Goal: Transaction & Acquisition: Purchase product/service

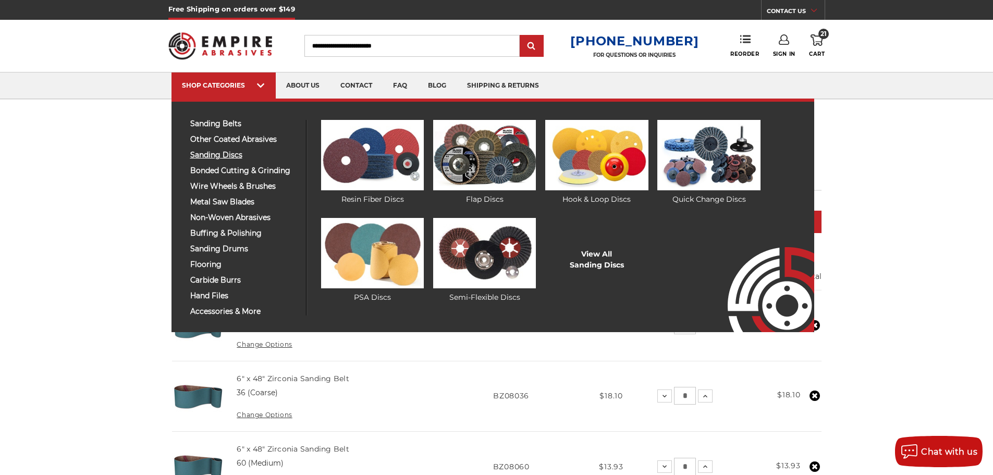
click at [236, 152] on span "sanding discs" at bounding box center [244, 155] width 108 height 8
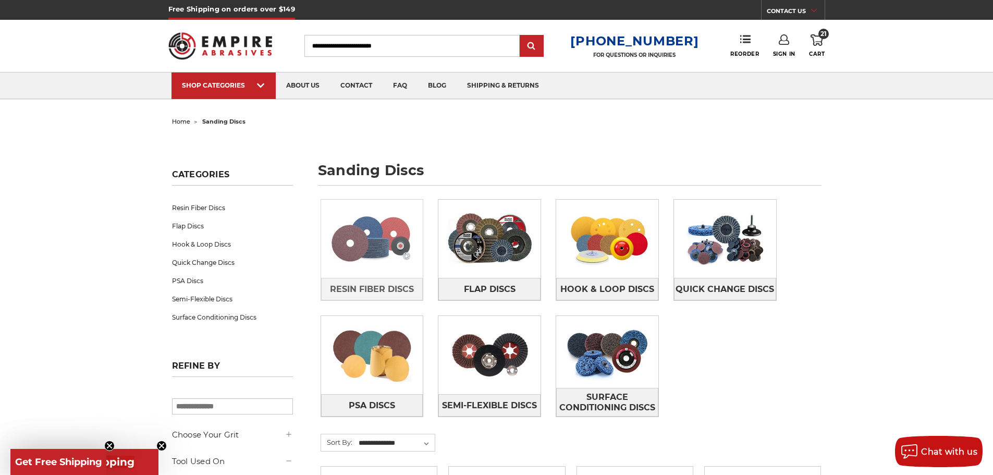
click at [367, 227] on img at bounding box center [372, 239] width 102 height 72
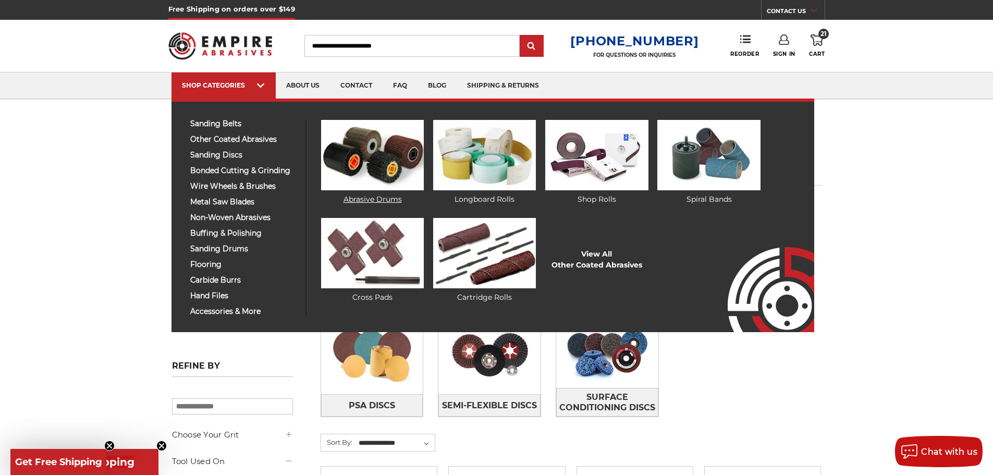
click at [375, 153] on img at bounding box center [372, 155] width 103 height 70
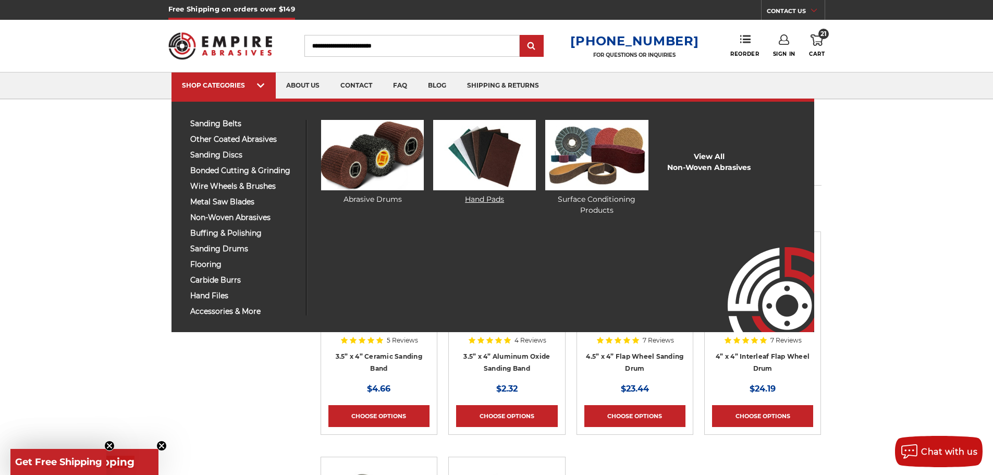
click at [490, 161] on img at bounding box center [484, 155] width 103 height 70
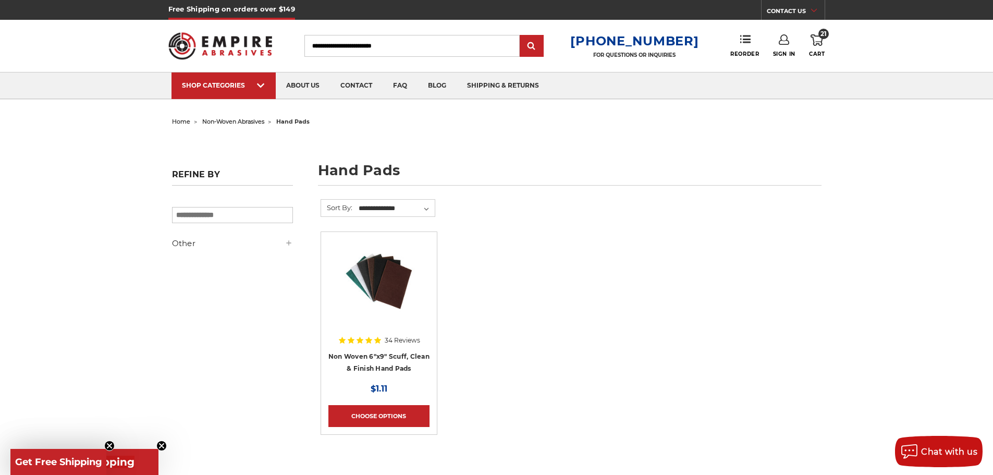
click at [398, 288] on img at bounding box center [378, 280] width 83 height 83
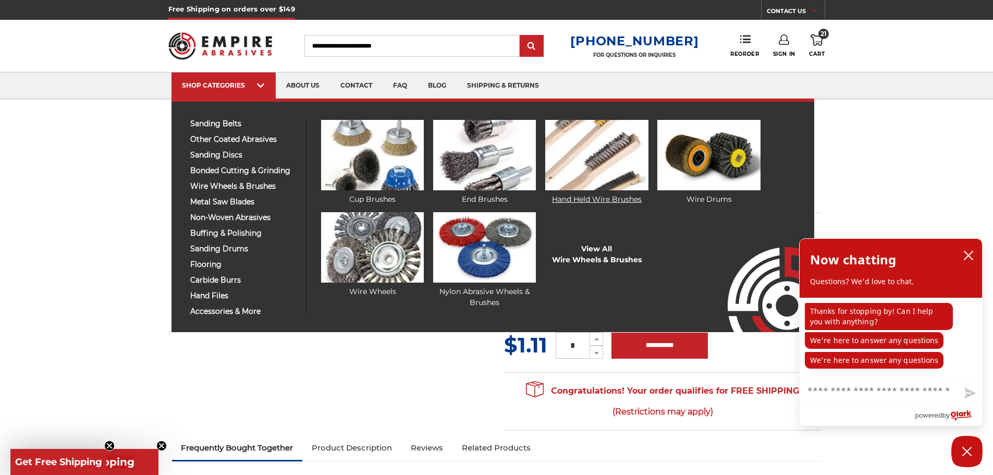
click at [605, 163] on img at bounding box center [596, 155] width 103 height 70
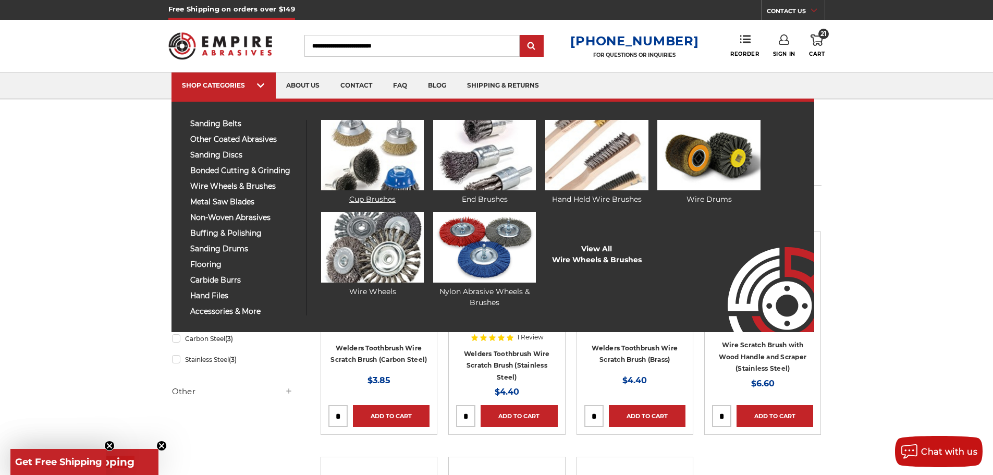
click at [376, 154] on img at bounding box center [372, 155] width 103 height 70
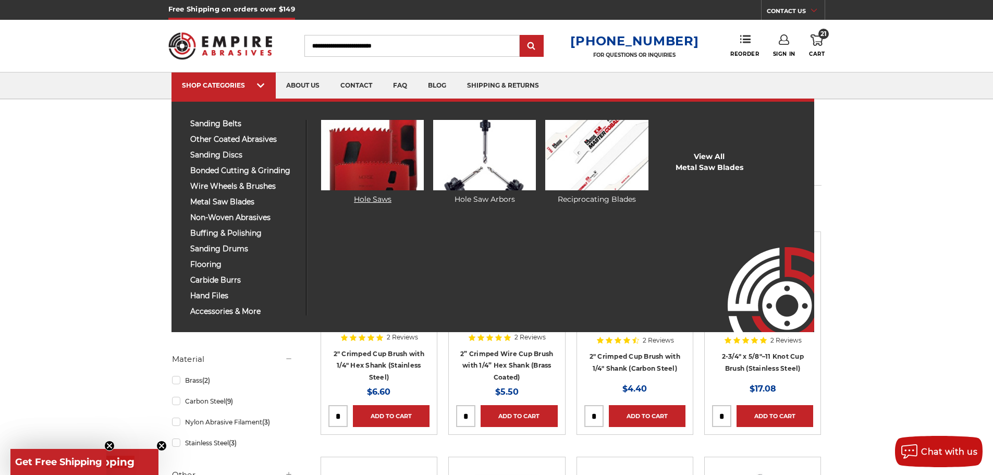
click at [367, 190] on img at bounding box center [372, 155] width 103 height 70
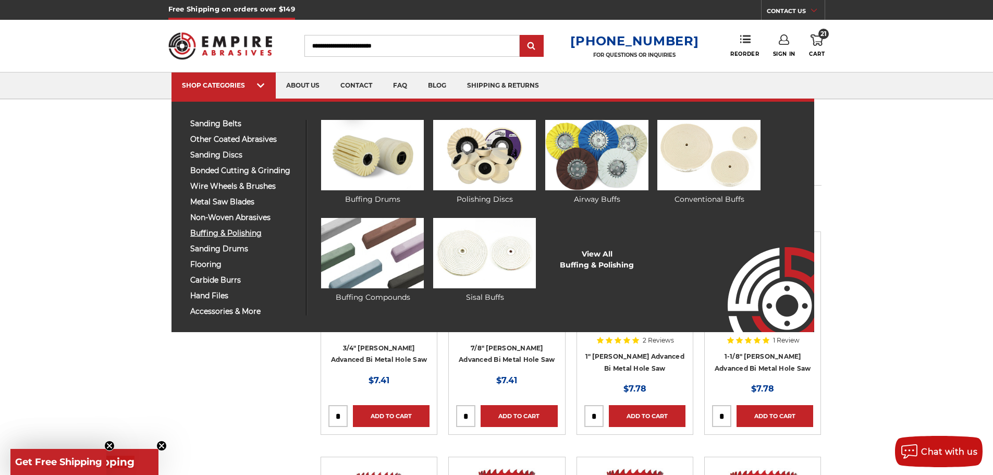
click at [248, 237] on span "buffing & polishing" at bounding box center [244, 233] width 108 height 8
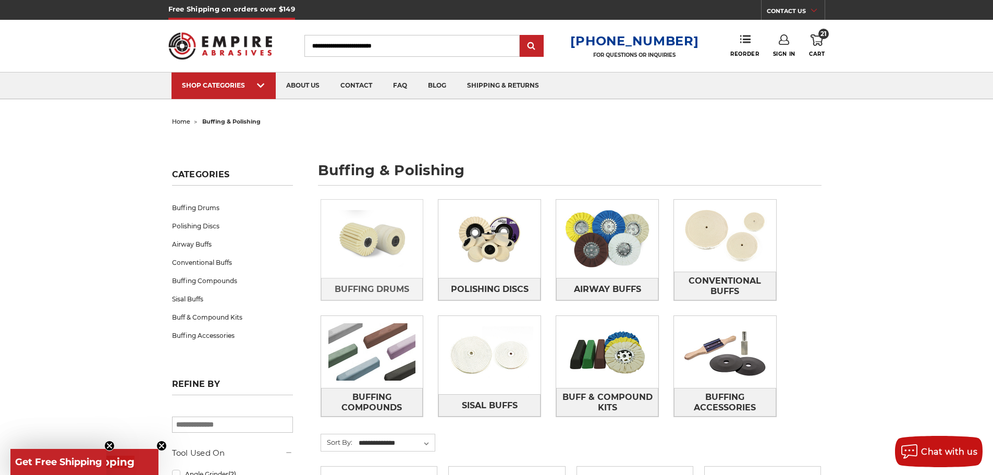
click at [397, 259] on img at bounding box center [372, 239] width 102 height 72
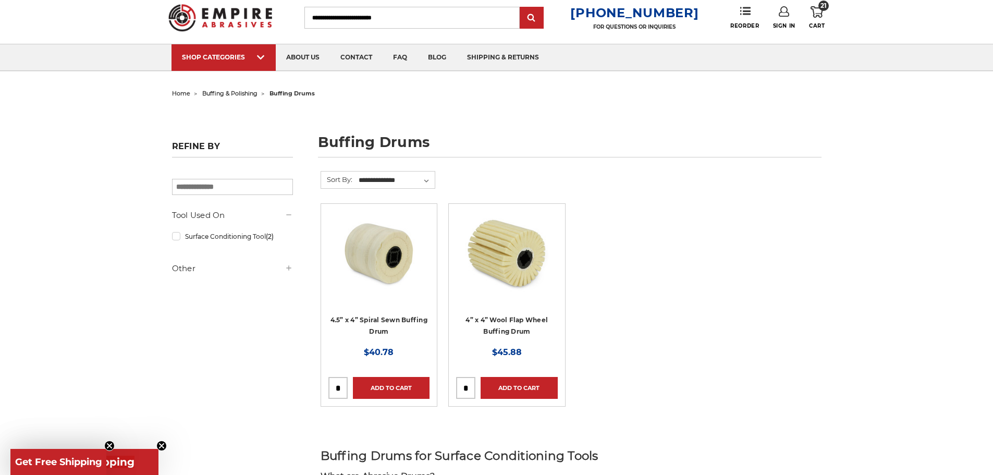
scroll to position [104, 0]
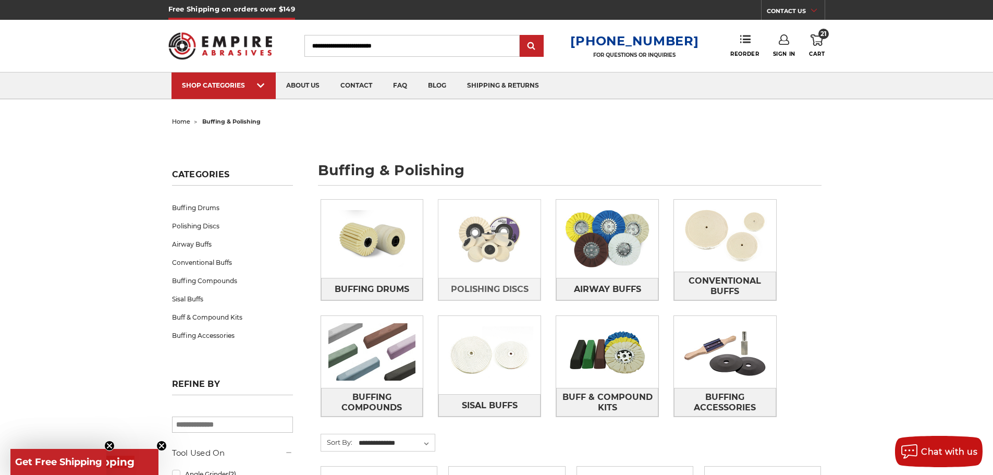
click at [525, 257] on img at bounding box center [489, 239] width 102 height 72
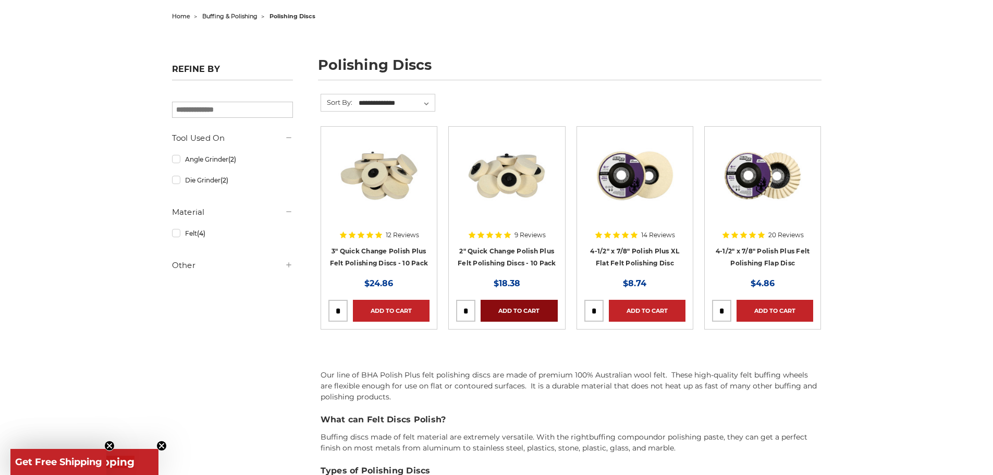
scroll to position [156, 0]
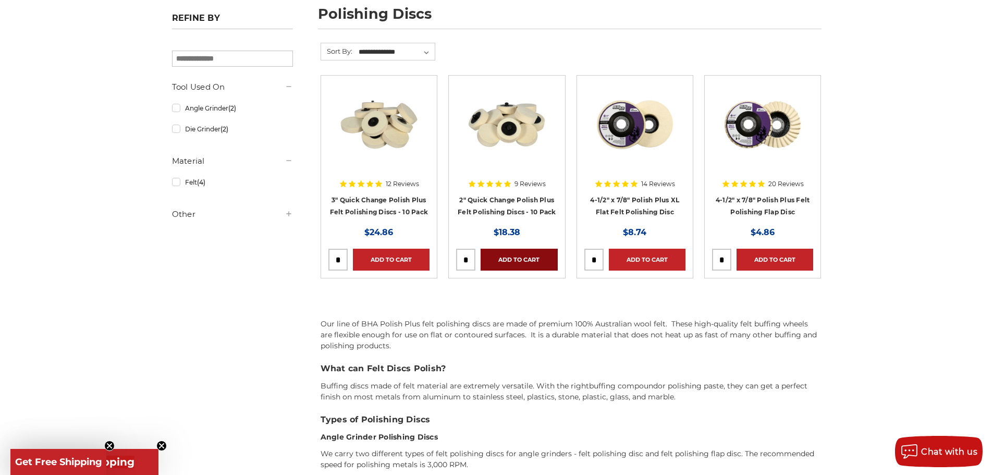
click at [518, 258] on link "Add to Cart" at bounding box center [519, 260] width 77 height 22
drag, startPoint x: 726, startPoint y: 262, endPoint x: 703, endPoint y: 261, distance: 23.0
click at [706, 261] on article "20 Reviews 4-1/2" x 7/8" Polish Plus Felt Polishing Flap Disc MSRP: Was: Now: $…" at bounding box center [762, 176] width 117 height 203
type input "*"
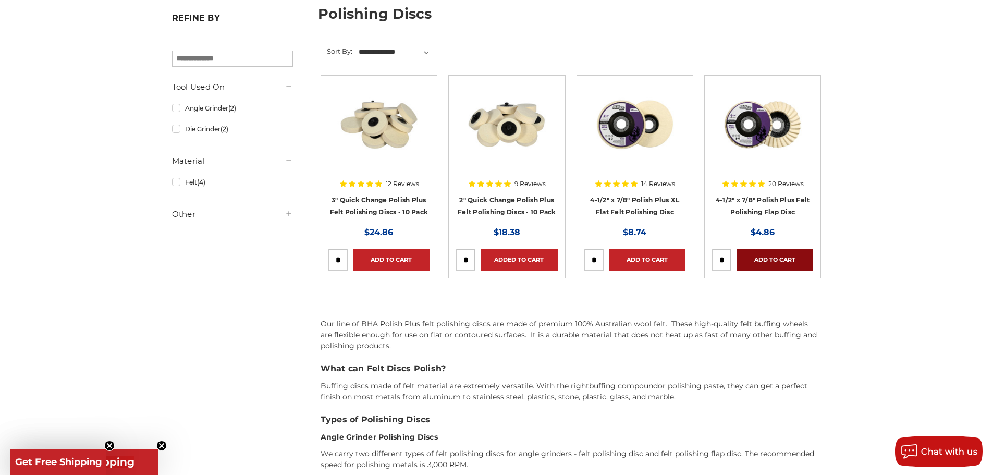
click at [770, 263] on link "Add to Cart" at bounding box center [775, 260] width 77 height 22
drag, startPoint x: 597, startPoint y: 260, endPoint x: 580, endPoint y: 260, distance: 17.7
click at [580, 260] on article "14 Reviews 4-1/2" x 7/8" Polish Plus XL Flat Felt Polishing Disc MSRP: Was: Now…" at bounding box center [635, 176] width 117 height 203
type input "*"
click at [661, 254] on link "Add to Cart" at bounding box center [647, 260] width 77 height 22
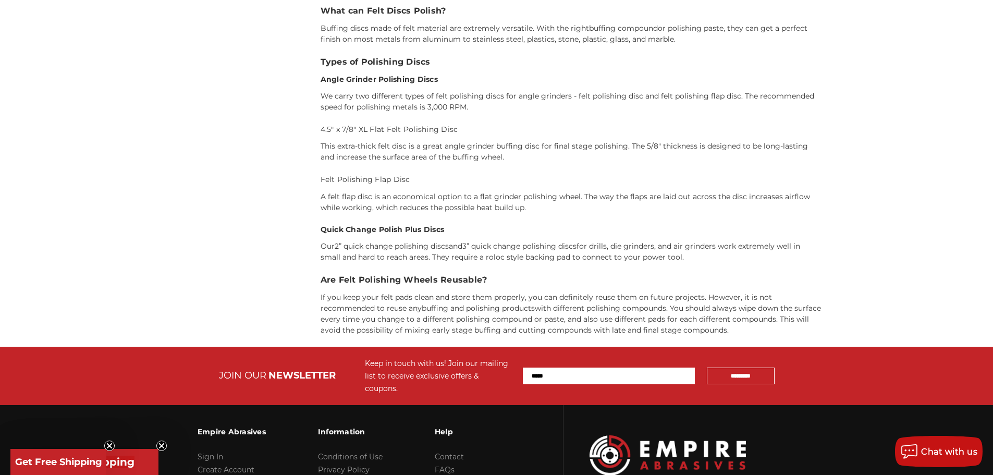
scroll to position [521, 0]
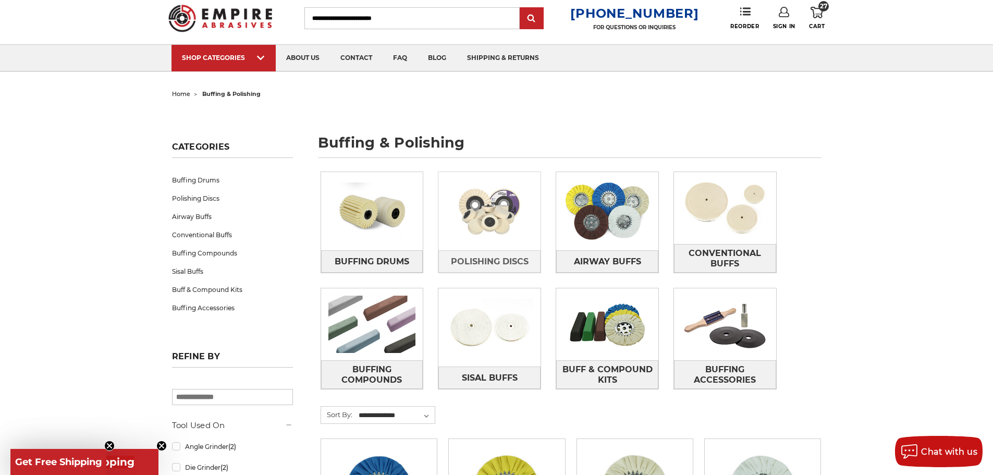
scroll to position [52, 0]
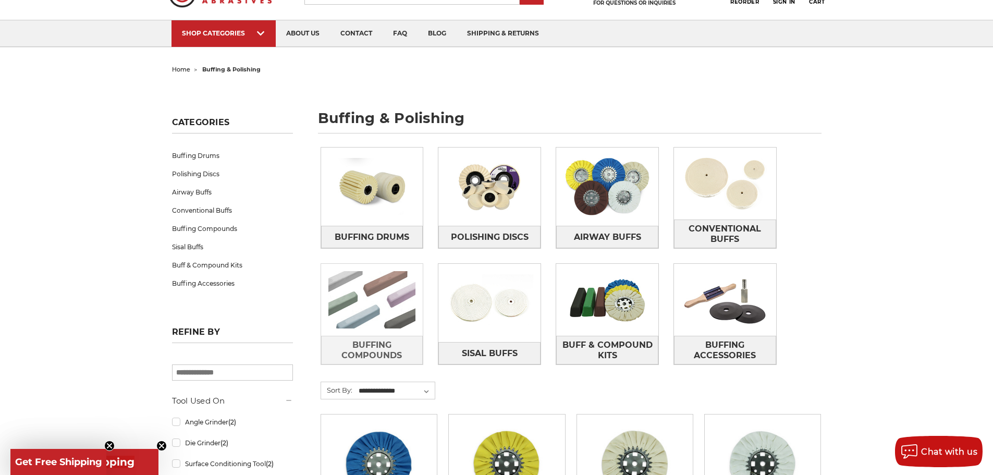
click at [382, 309] on img at bounding box center [372, 300] width 102 height 72
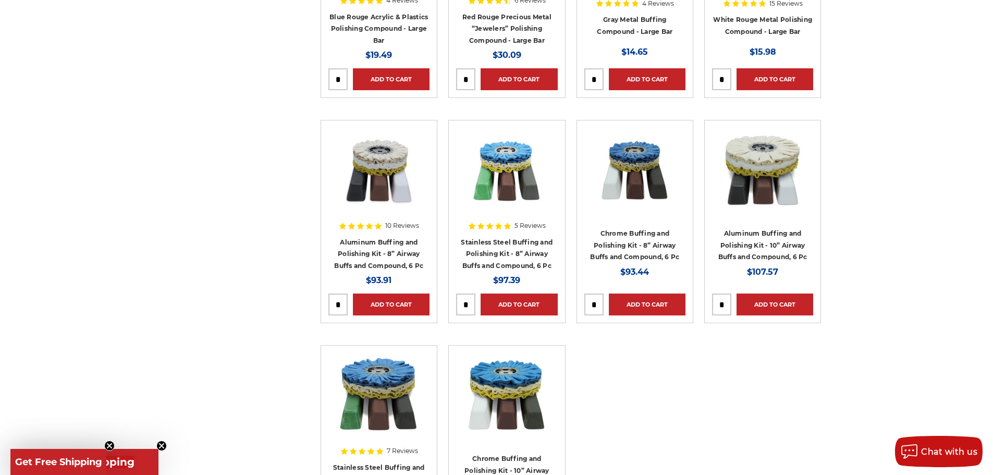
scroll to position [574, 0]
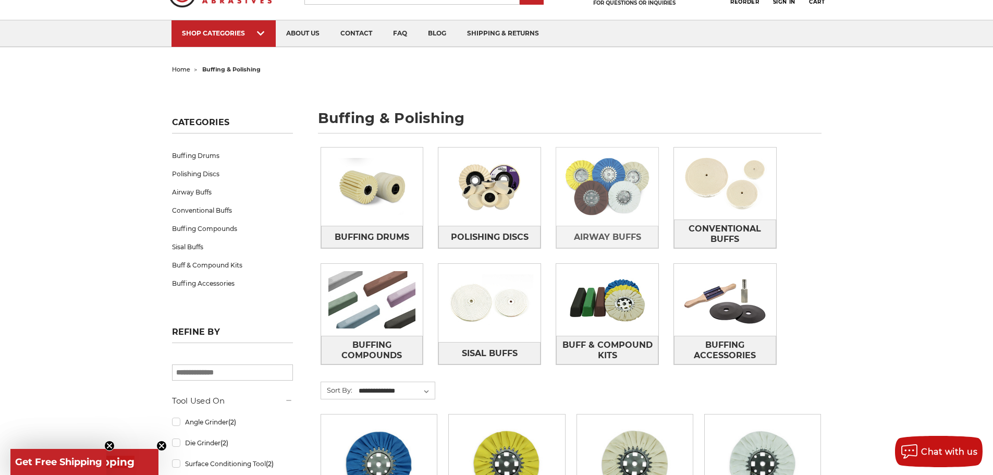
click at [642, 203] on img at bounding box center [607, 187] width 102 height 72
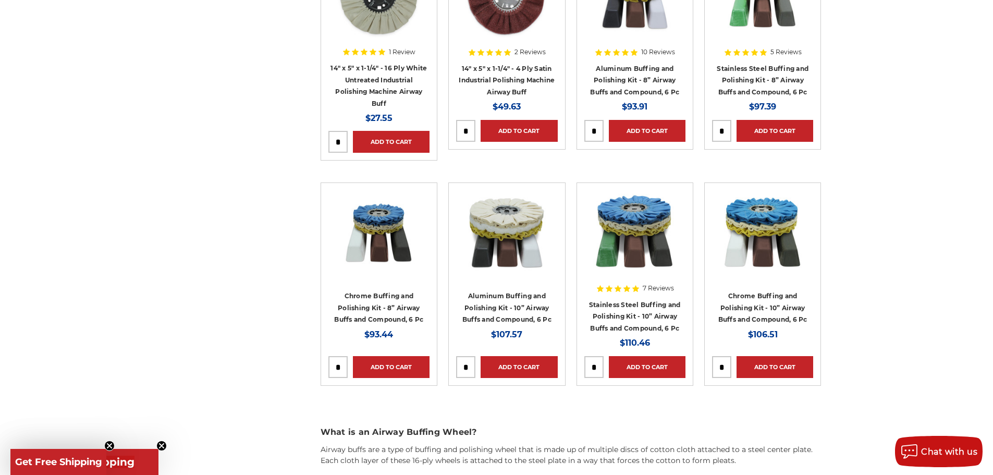
scroll to position [991, 0]
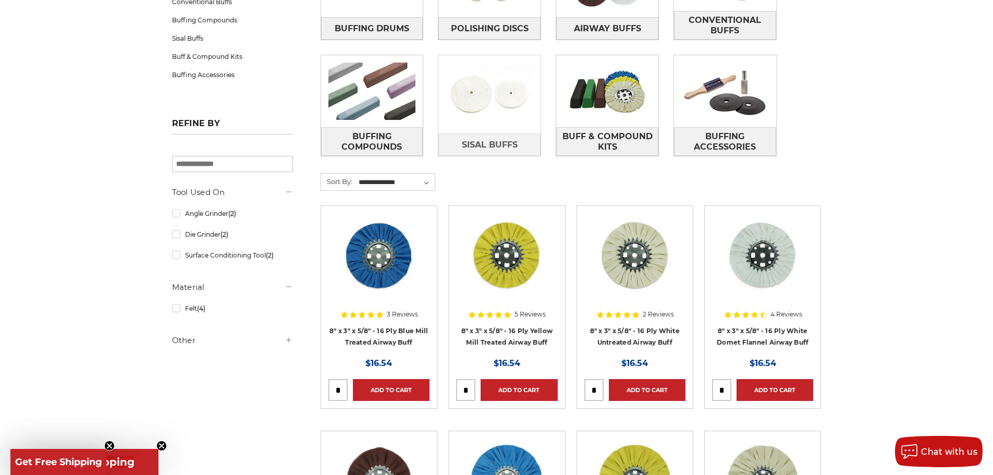
click at [485, 107] on img at bounding box center [489, 94] width 102 height 72
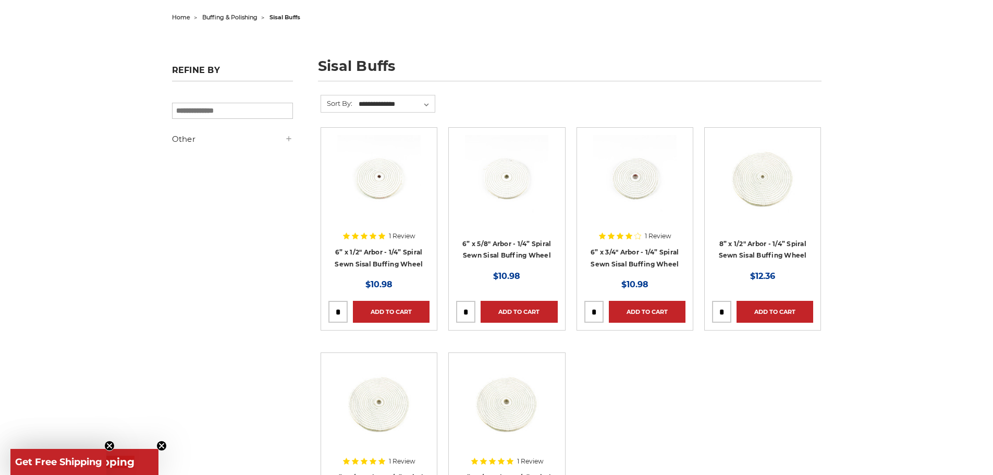
scroll to position [313, 0]
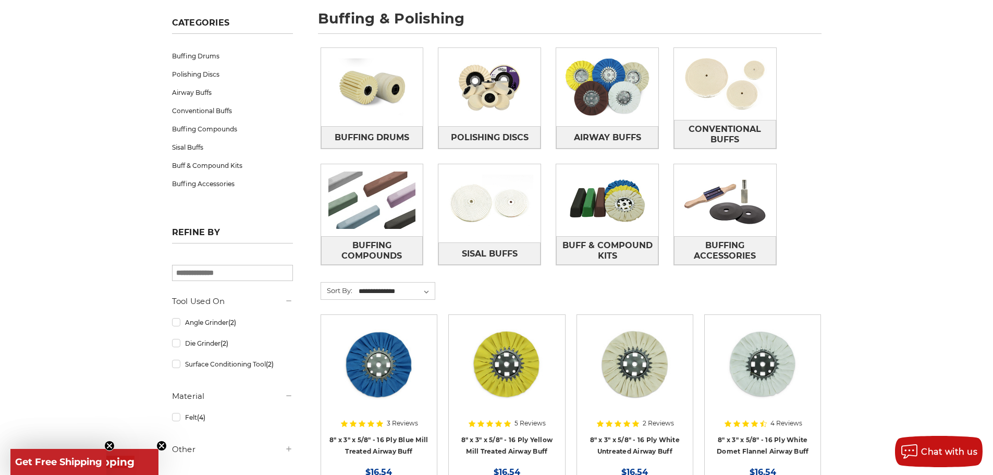
scroll to position [151, 0]
click at [773, 219] on img at bounding box center [725, 201] width 102 height 72
click at [752, 221] on img at bounding box center [725, 201] width 102 height 72
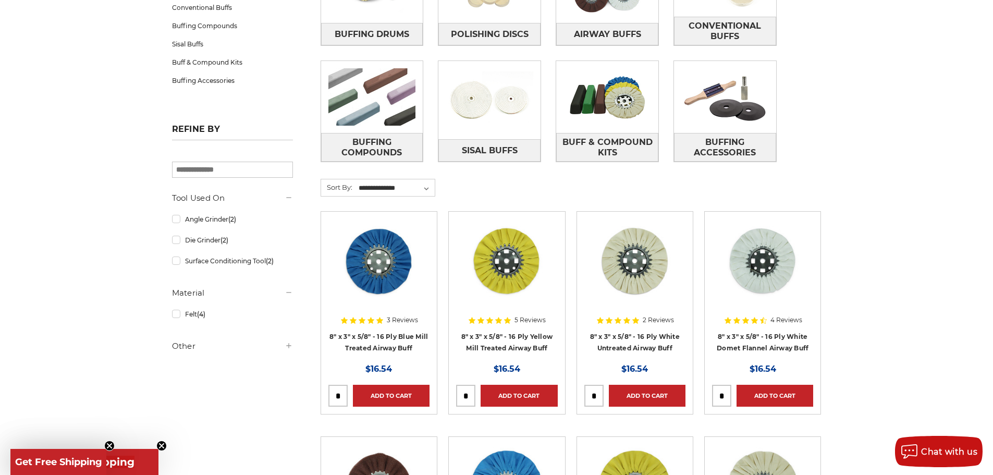
scroll to position [255, 0]
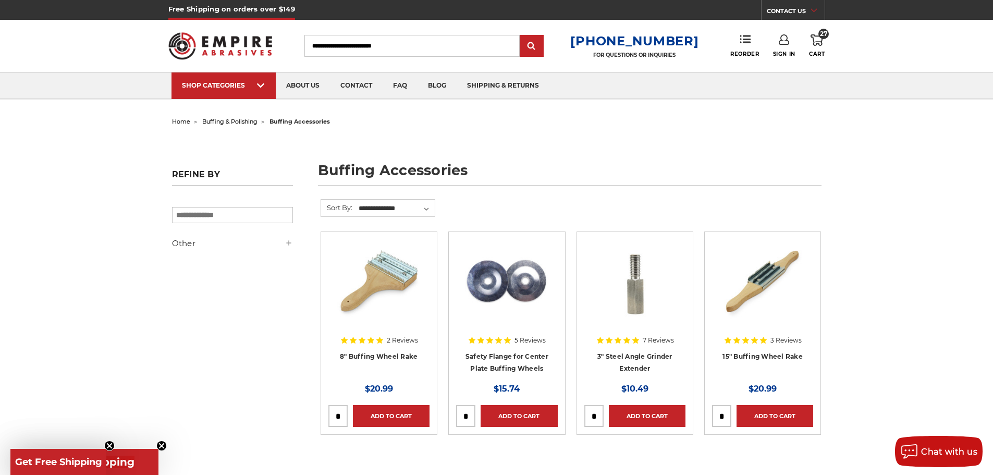
click at [821, 36] on span "27" at bounding box center [824, 34] width 10 height 10
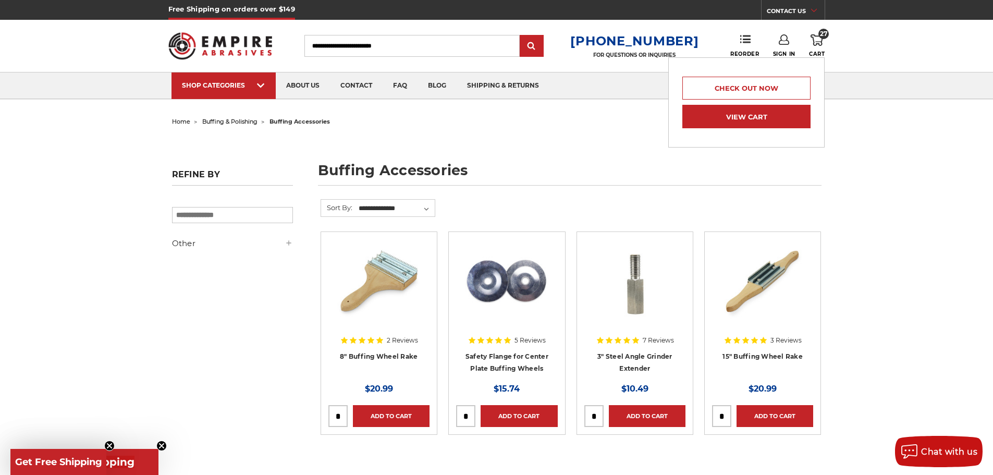
click at [748, 117] on link "View Cart" at bounding box center [746, 116] width 128 height 23
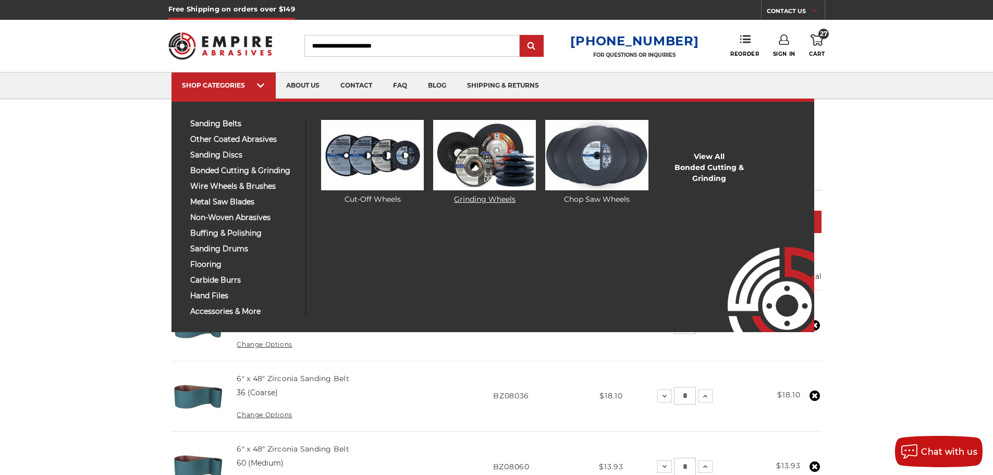
click at [477, 171] on img at bounding box center [484, 155] width 103 height 70
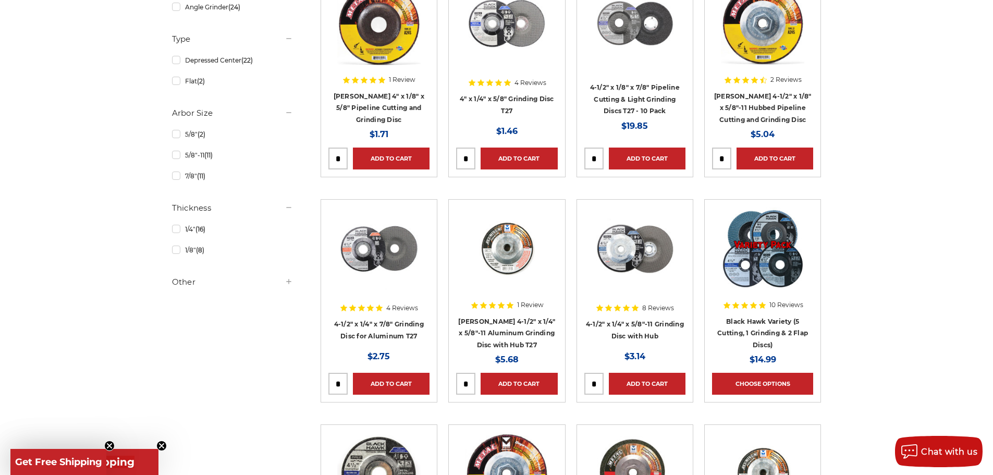
scroll to position [261, 0]
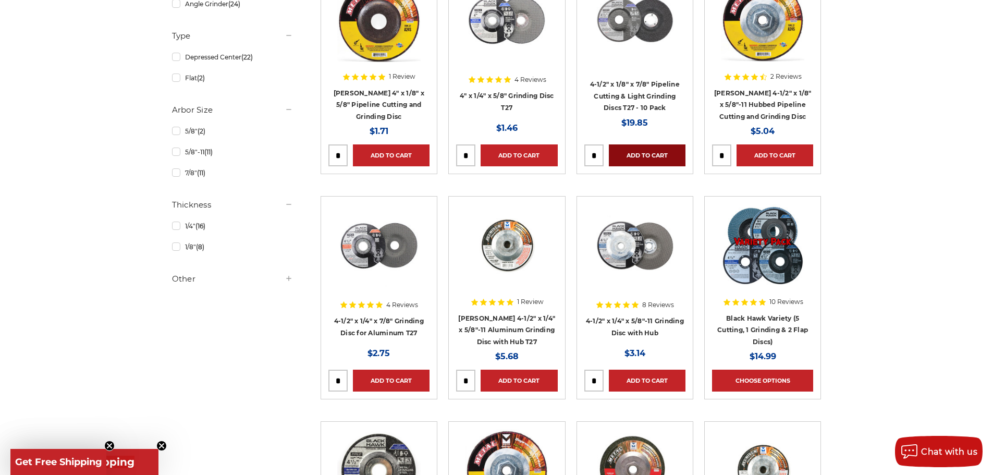
click at [650, 156] on link "Add to Cart" at bounding box center [647, 155] width 77 height 22
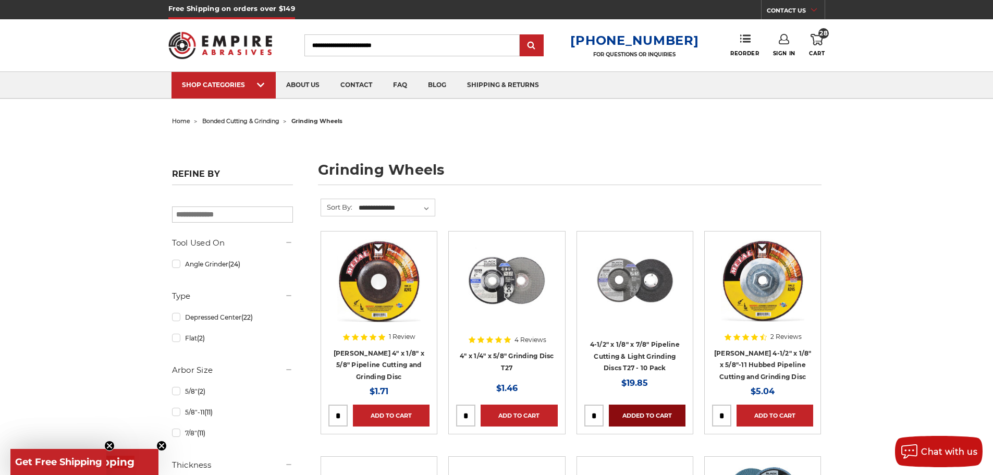
scroll to position [0, 0]
click at [825, 43] on link "28 Cart" at bounding box center [817, 45] width 16 height 23
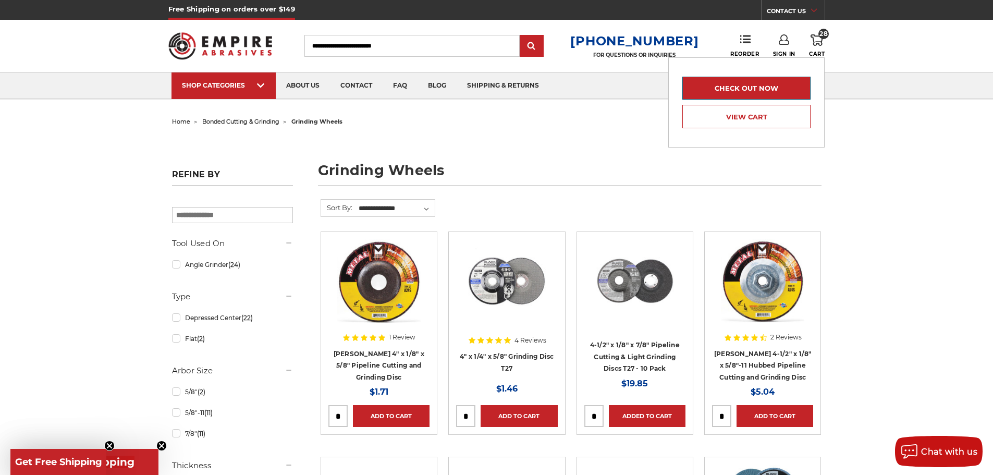
click at [765, 92] on link "Check out now" at bounding box center [746, 88] width 128 height 23
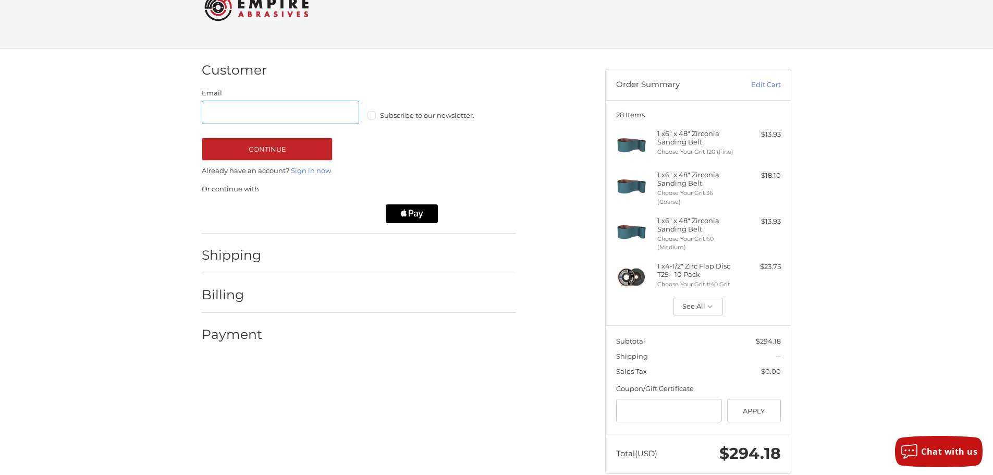
scroll to position [52, 0]
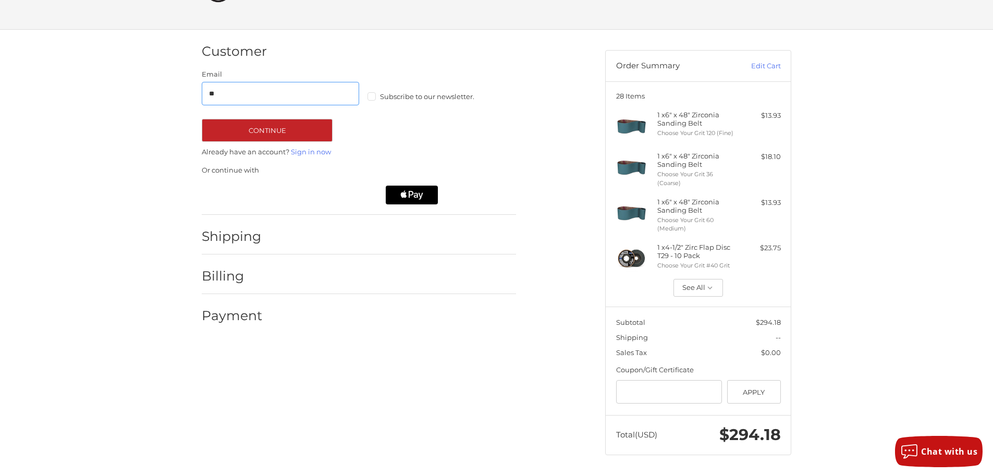
type input "**********"
click at [368, 94] on div "Subscribe to our newsletter." at bounding box center [437, 87] width 157 height 31
click at [371, 102] on div "Subscribe to our newsletter." at bounding box center [437, 87] width 157 height 31
click at [373, 96] on label "Subscribe to our newsletter." at bounding box center [446, 96] width 157 height 8
click at [320, 133] on button "Continue" at bounding box center [267, 130] width 131 height 23
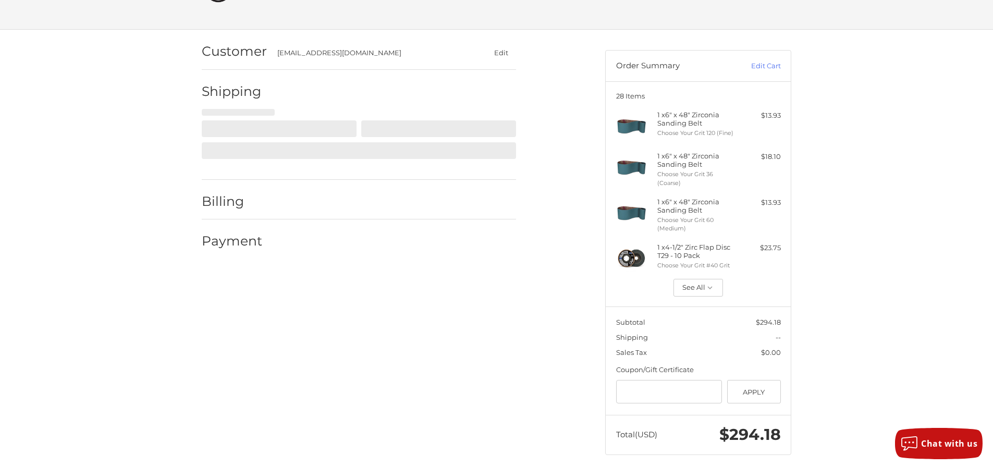
select select "**"
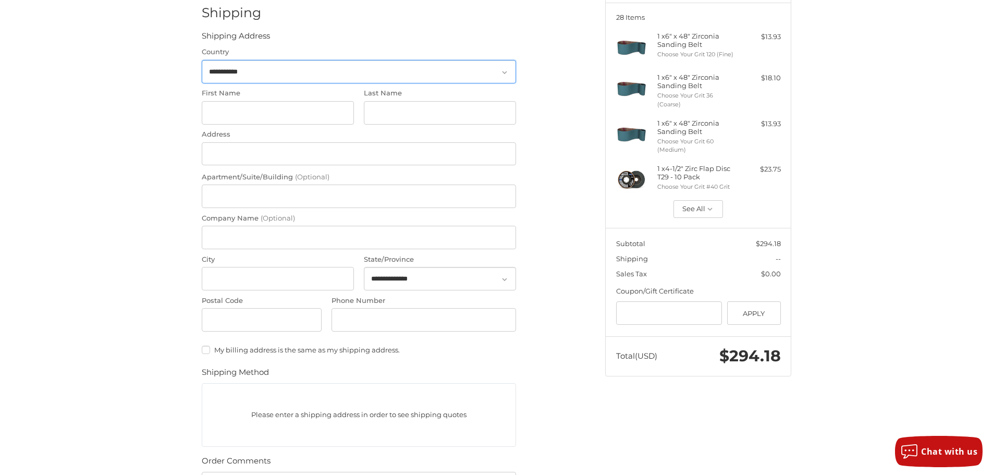
scroll to position [131, 0]
click at [311, 120] on input "First Name" at bounding box center [278, 112] width 152 height 23
type input "******"
type input "*******"
type input "**********"
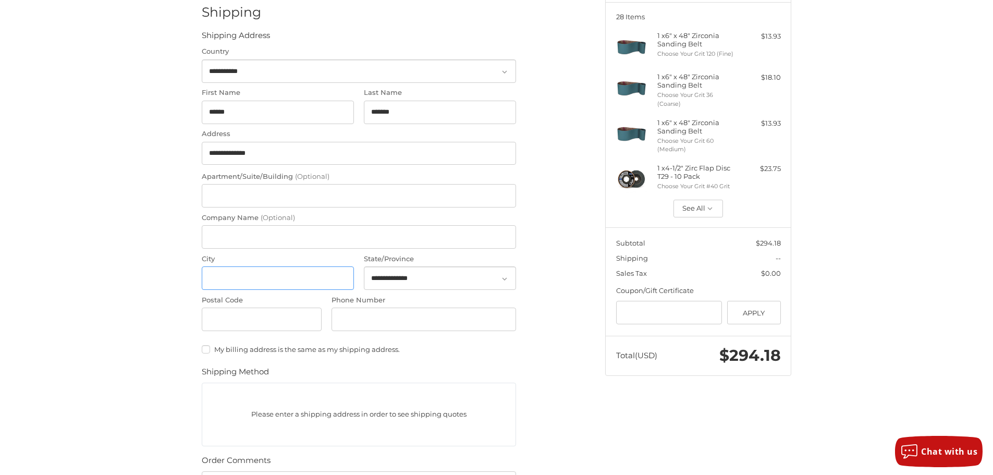
type input "******"
select select "**"
type input "*****"
type input "**********"
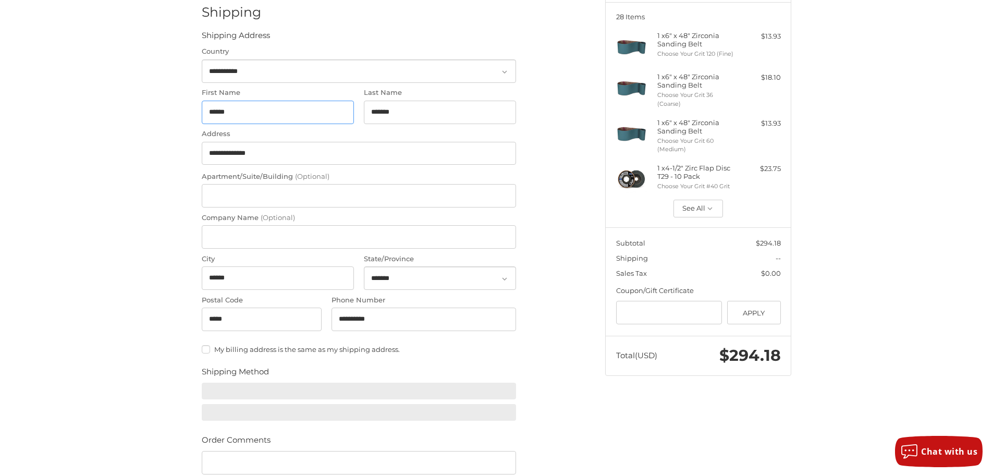
scroll to position [270, 0]
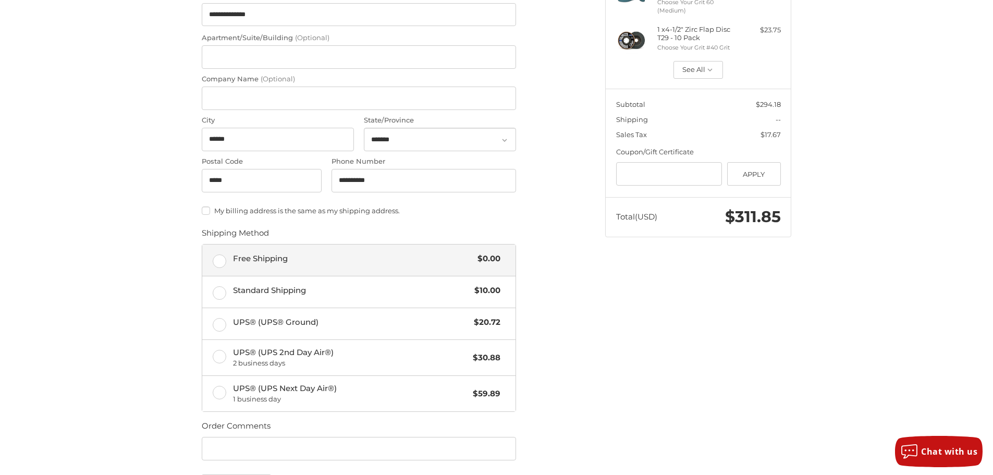
click at [227, 256] on label "Free Shipping $0.00" at bounding box center [358, 260] width 313 height 31
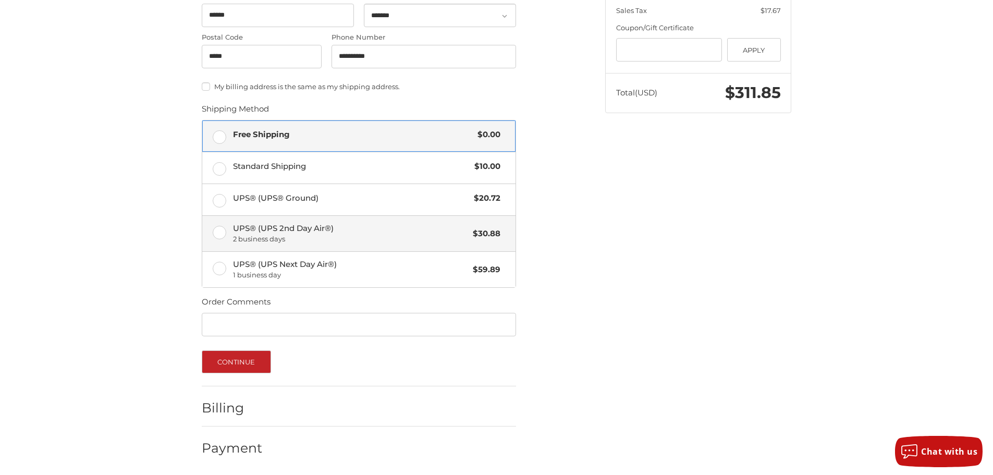
scroll to position [395, 0]
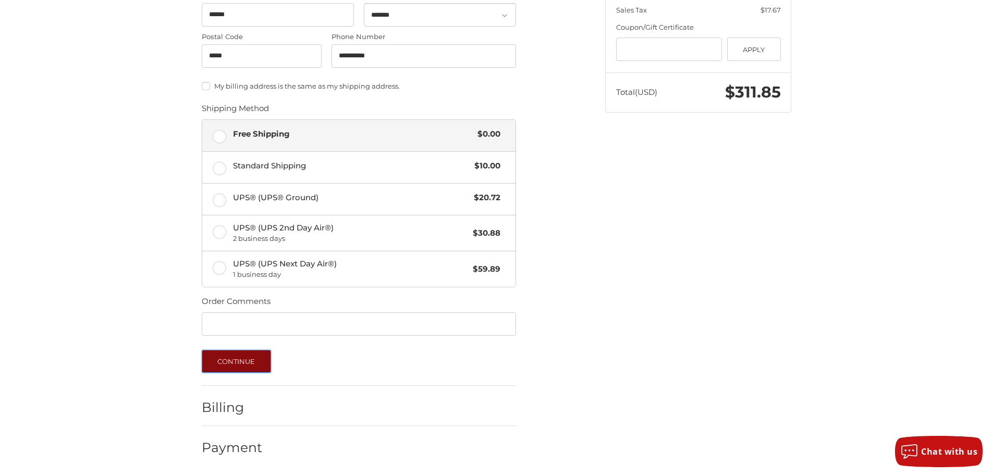
click at [260, 357] on button "Continue" at bounding box center [236, 361] width 69 height 23
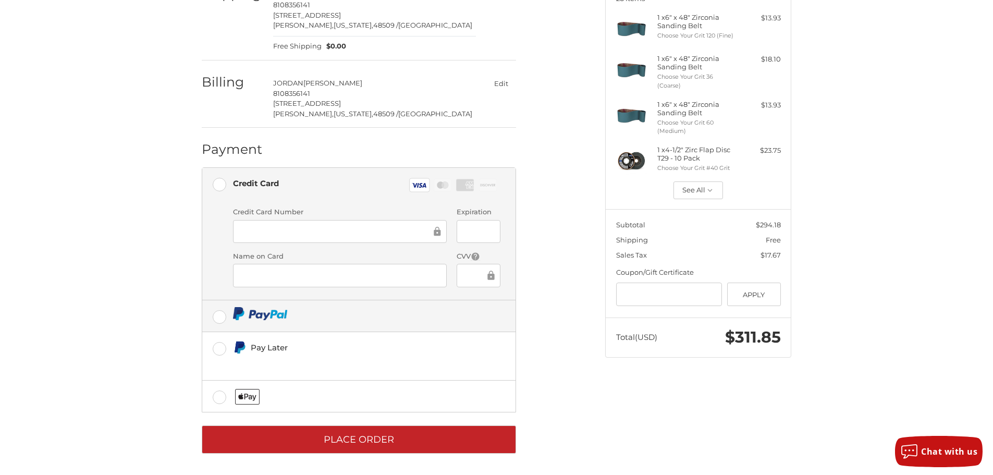
scroll to position [151, 0]
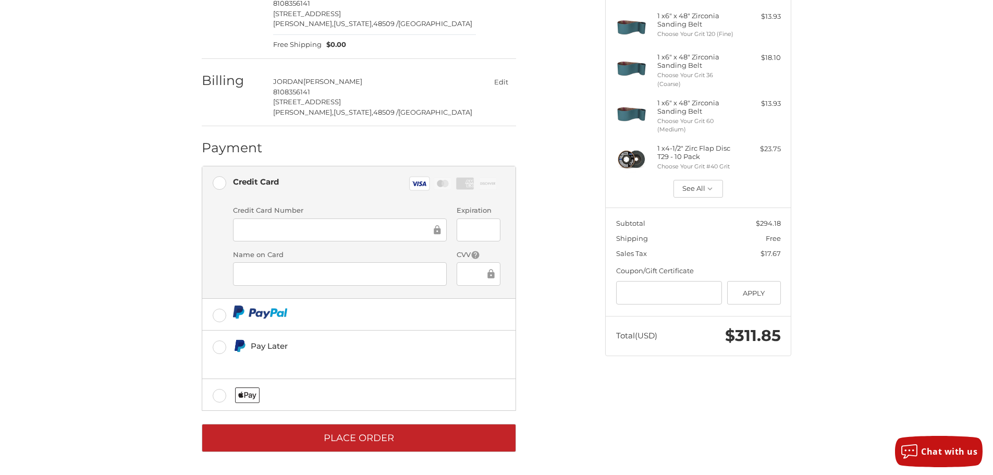
click at [454, 229] on div "Expiration" at bounding box center [479, 224] width 54 height 38
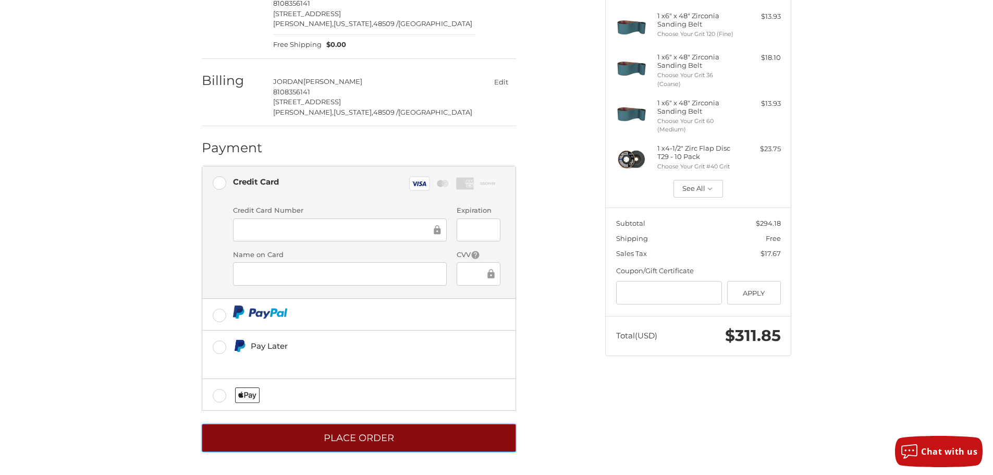
click at [425, 435] on button "Place Order" at bounding box center [359, 438] width 314 height 29
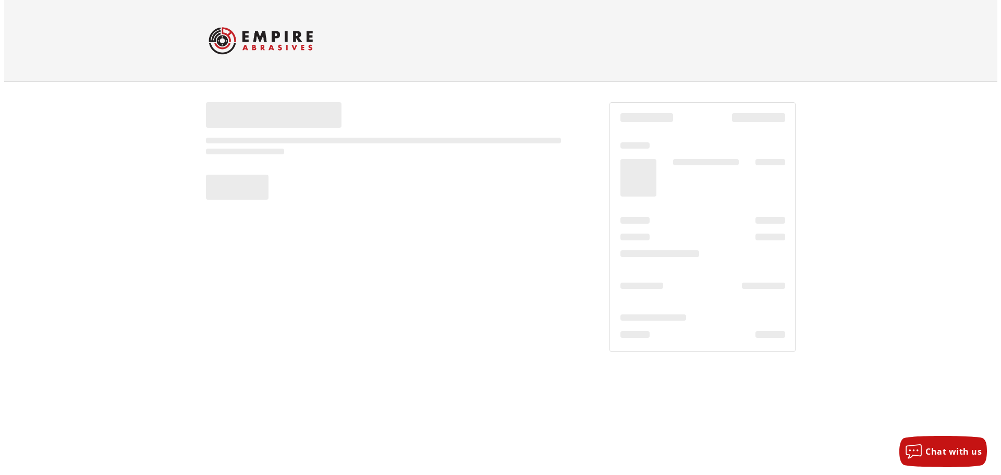
scroll to position [0, 0]
